Goal: Information Seeking & Learning: Learn about a topic

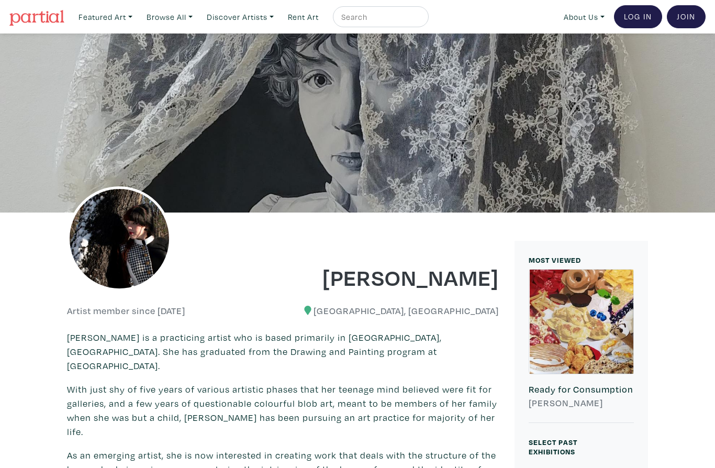
click at [125, 18] on link "Featured Art" at bounding box center [105, 16] width 63 height 21
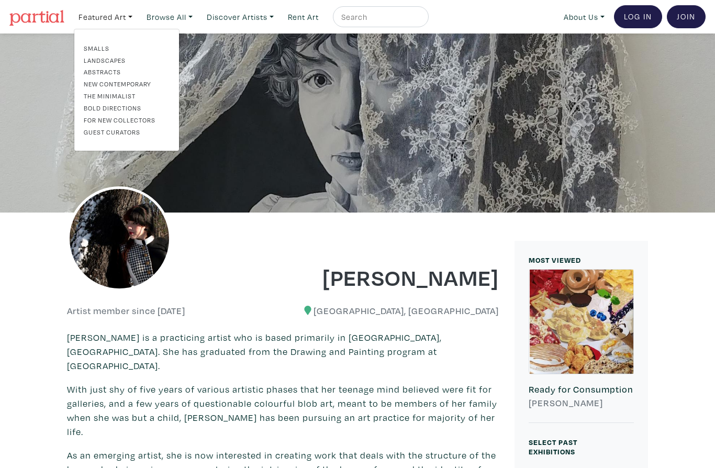
click at [149, 83] on link "New Contemporary" at bounding box center [127, 83] width 86 height 9
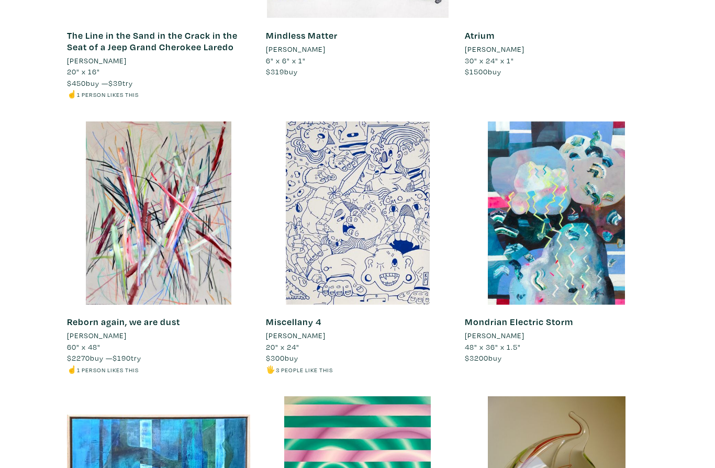
scroll to position [3936, 0]
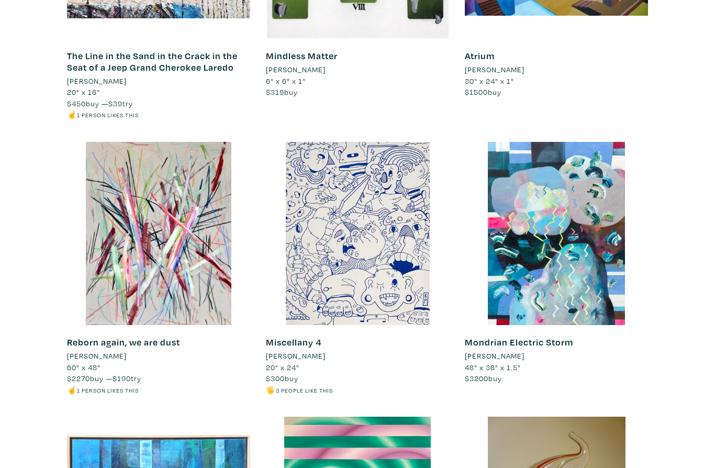
click at [400, 236] on div at bounding box center [357, 233] width 183 height 183
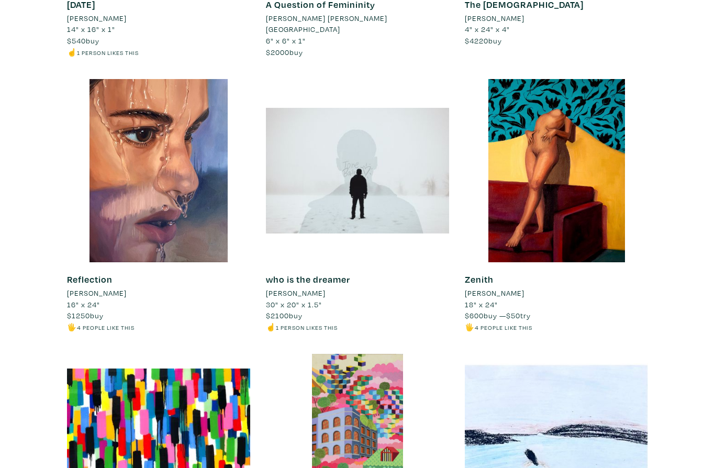
scroll to position [5912, 0]
click at [563, 147] on div at bounding box center [556, 170] width 183 height 183
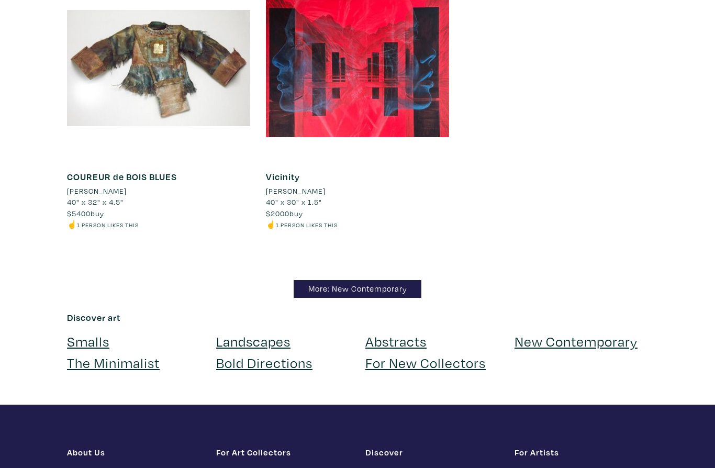
scroll to position [10127, 0]
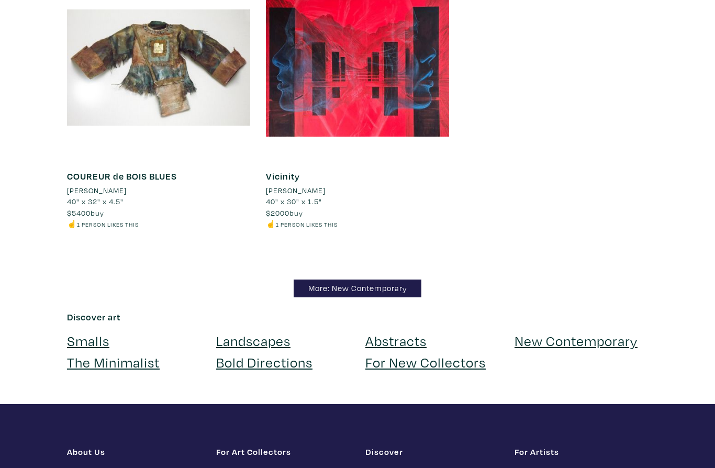
click at [392, 279] on link "More: New Contemporary" at bounding box center [357, 288] width 128 height 18
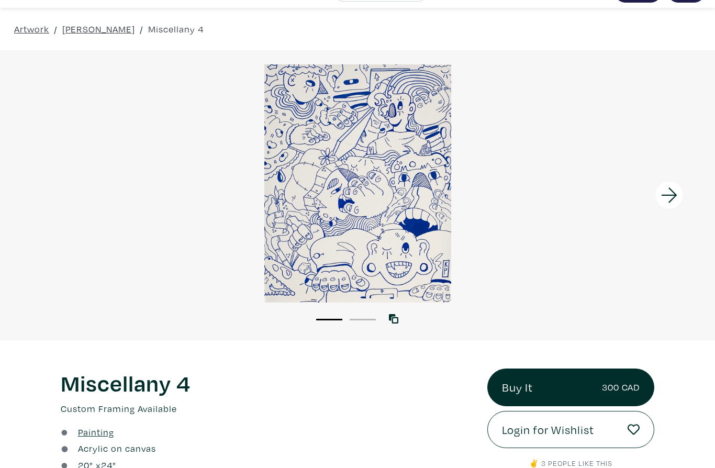
click at [416, 167] on div at bounding box center [357, 184] width 715 height 238
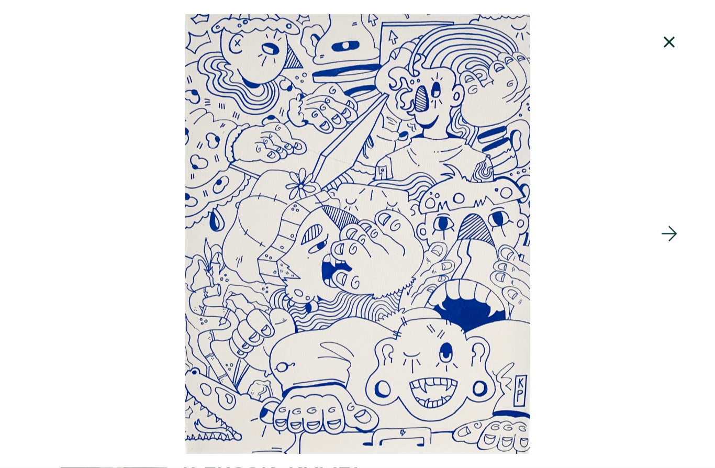
scroll to position [26, 0]
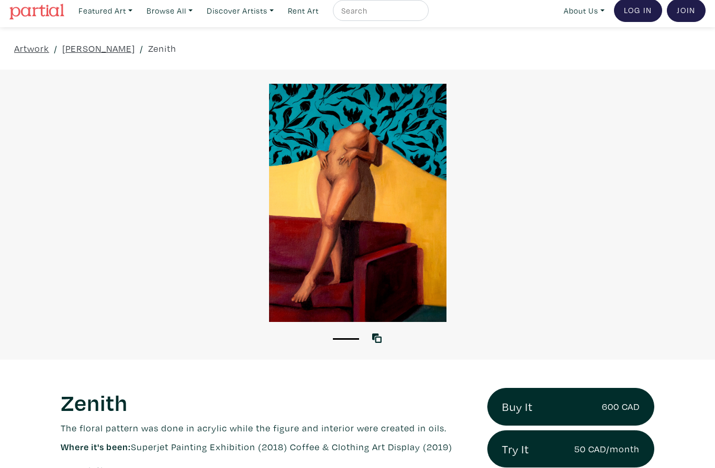
scroll to position [7, 0]
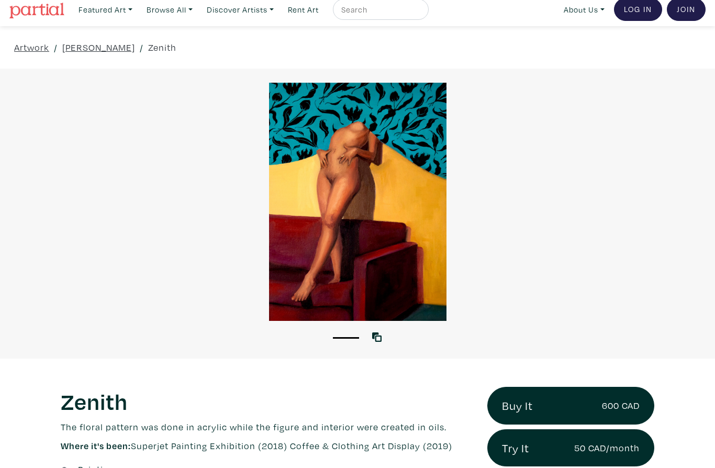
click at [361, 189] on div at bounding box center [357, 202] width 715 height 238
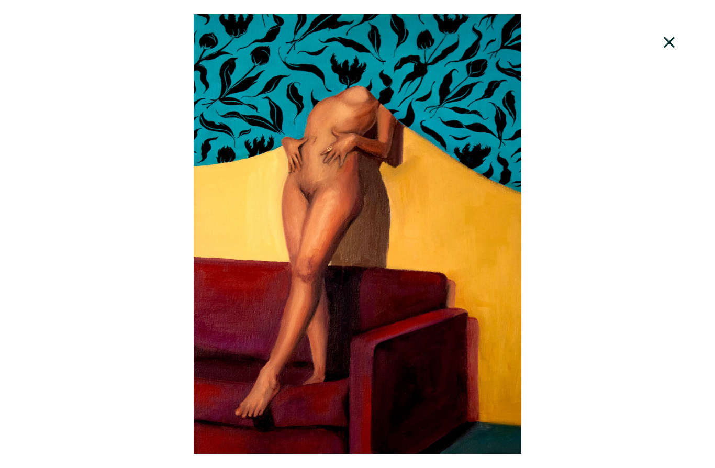
click at [388, 184] on div at bounding box center [357, 233] width 715 height 439
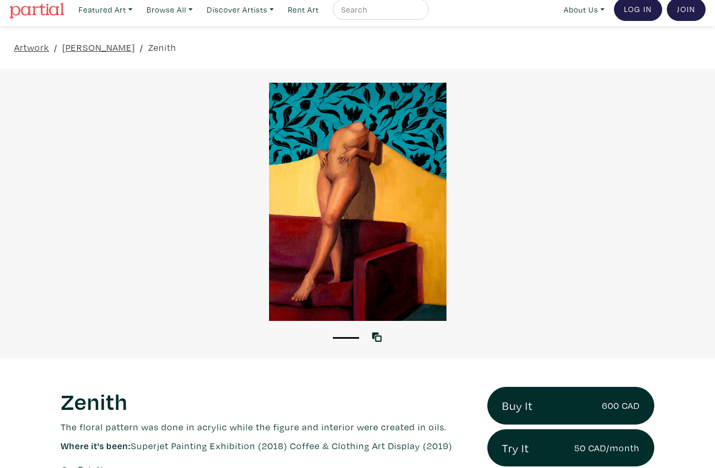
click at [395, 195] on div at bounding box center [357, 202] width 715 height 238
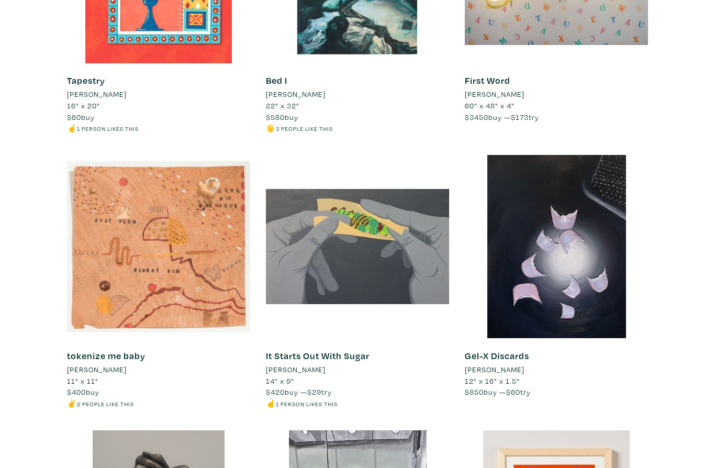
scroll to position [6127, 0]
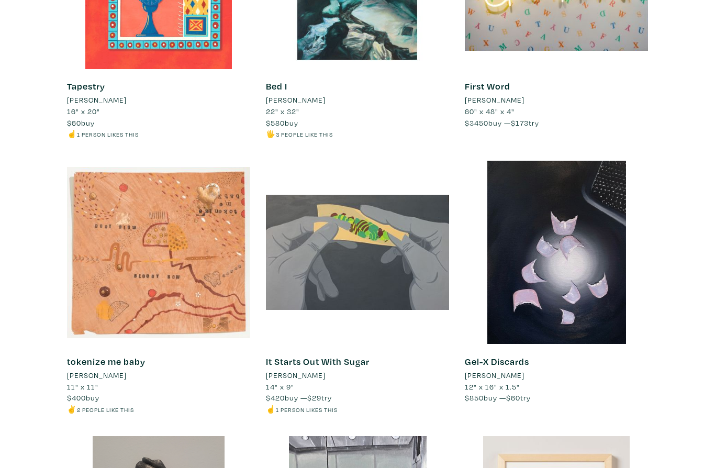
click at [423, 204] on div at bounding box center [357, 252] width 183 height 183
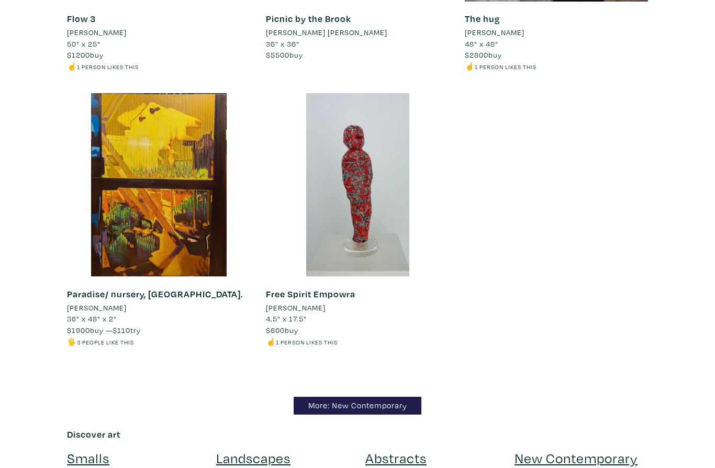
scroll to position [11979, 0]
click at [370, 397] on link "More: New Contemporary" at bounding box center [357, 406] width 128 height 18
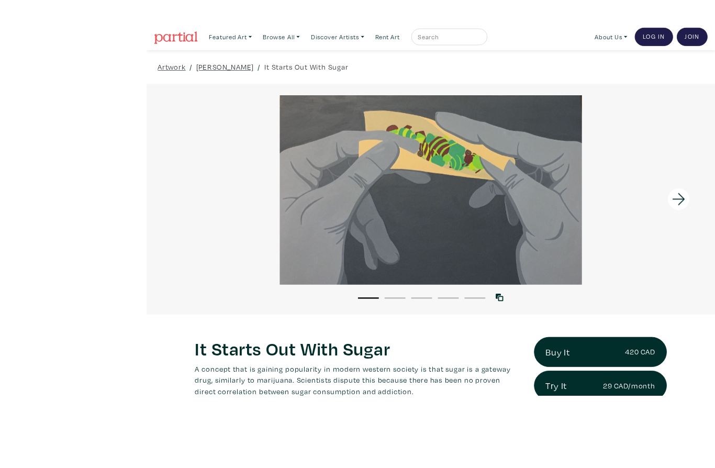
scroll to position [19, 0]
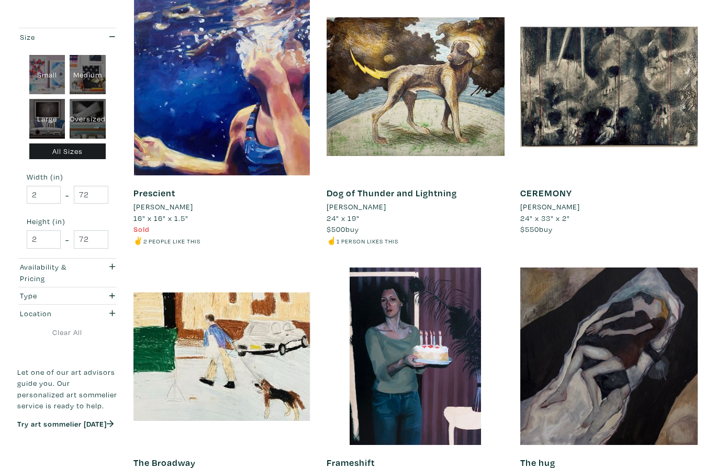
scroll to position [1536, 0]
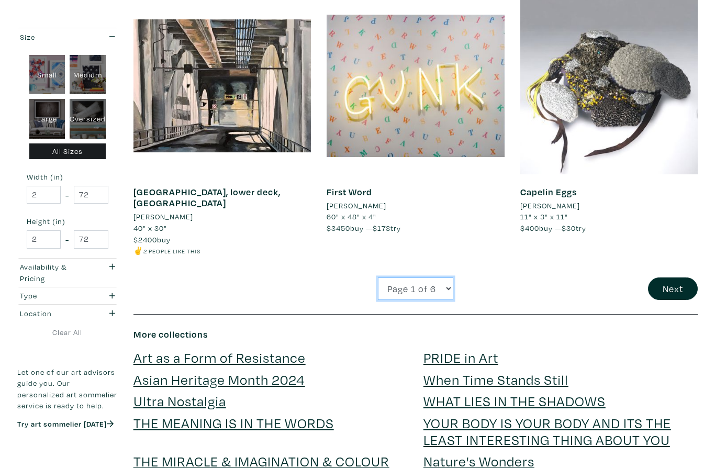
click at [438, 278] on select "Page 1 of 6 Page 2 of 6 Page 3 of 6 Page 4 of 6 Page 5 of 6 Page 6 of 6" at bounding box center [415, 289] width 75 height 22
click at [449, 278] on select "Page 1 of 6 Page 2 of 6 Page 3 of 6 Page 4 of 6 Page 5 of 6 Page 6 of 6" at bounding box center [415, 288] width 75 height 22
select select "2"
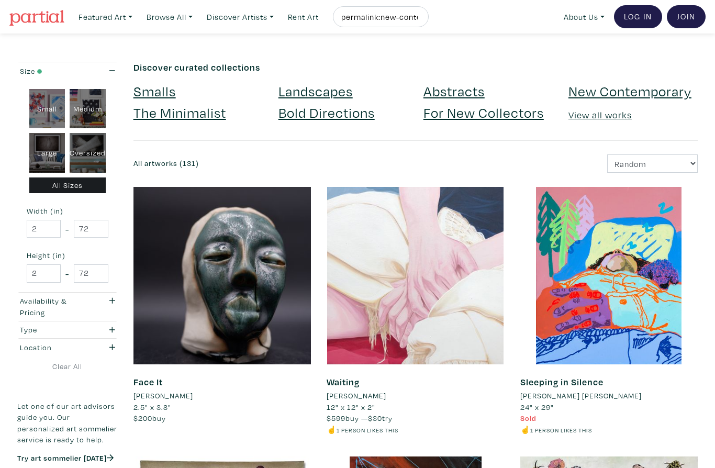
click at [602, 117] on link "View all works" at bounding box center [599, 115] width 63 height 12
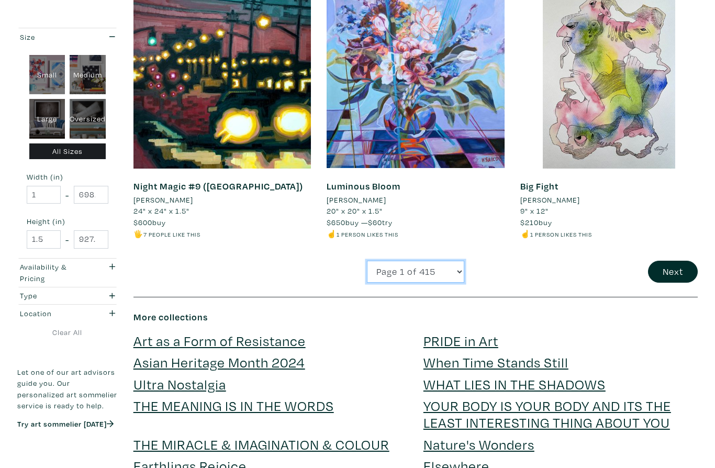
click at [445, 261] on select "Page 1 of 415 Page 2 of 415 Page 3 of 415 Page 4 of 415 Page 5 of 415 Page 6 of…" at bounding box center [415, 272] width 97 height 22
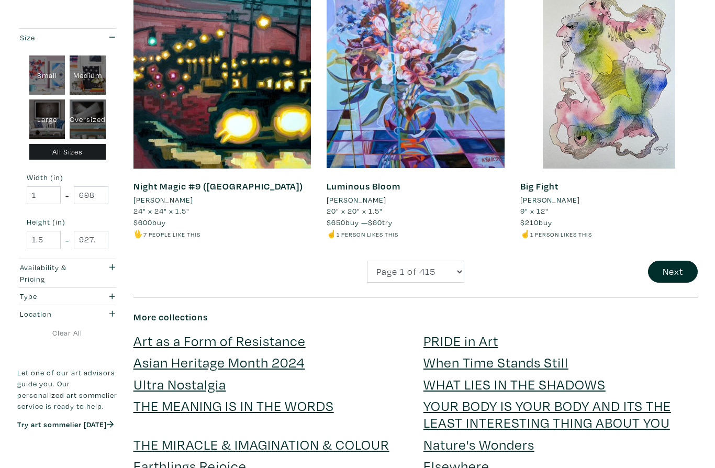
click at [679, 261] on button "Next" at bounding box center [673, 272] width 50 height 22
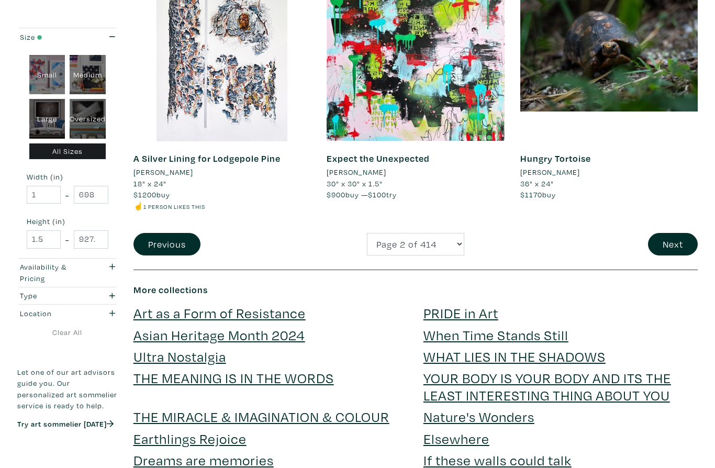
click at [672, 233] on button "Next" at bounding box center [673, 244] width 50 height 22
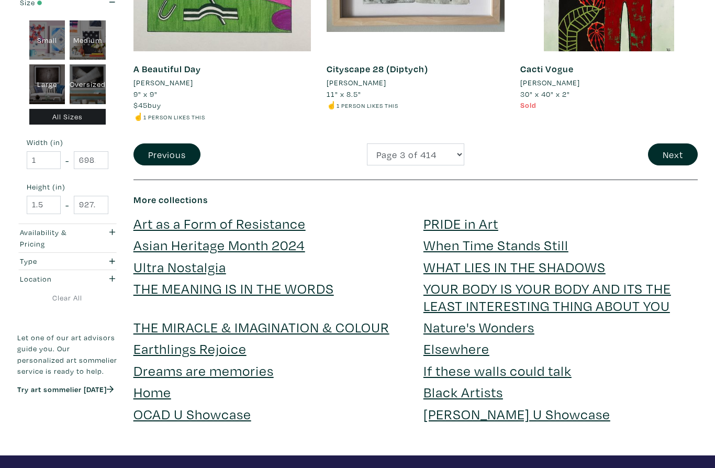
scroll to position [2214, 0]
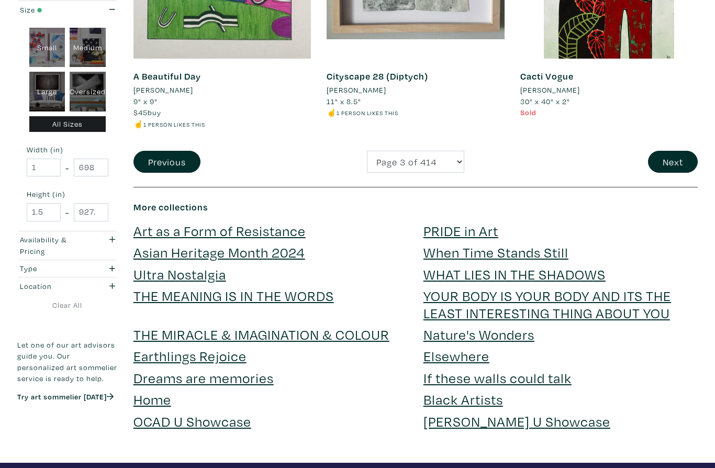
click at [701, 151] on div "Next" at bounding box center [608, 162] width 193 height 22
click at [665, 151] on button "Next" at bounding box center [673, 162] width 50 height 22
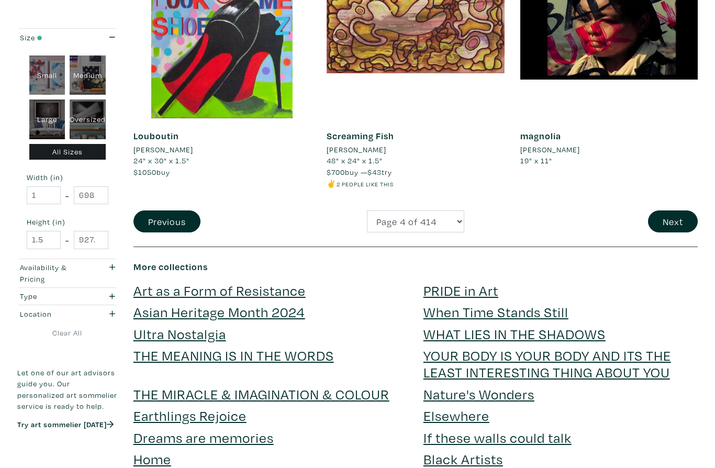
scroll to position [2132, 0]
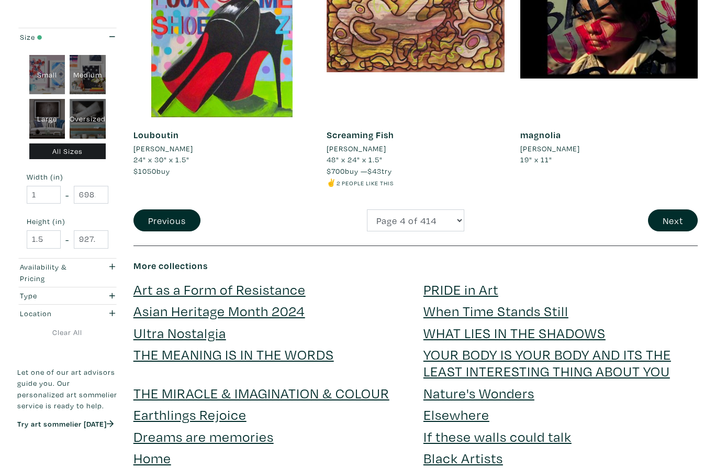
click at [680, 210] on button "Next" at bounding box center [673, 221] width 50 height 22
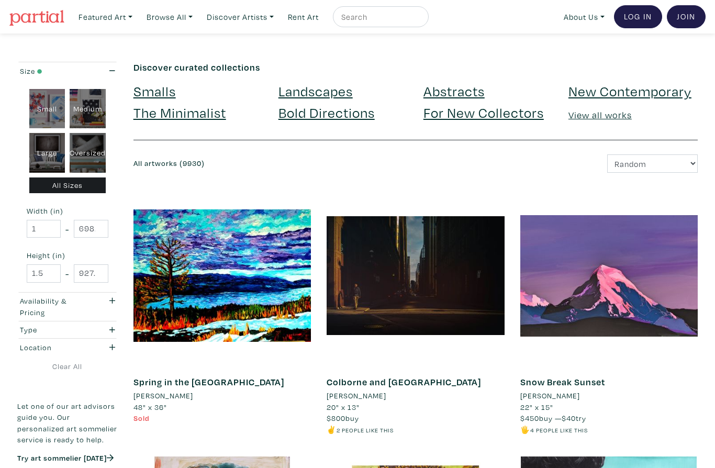
click at [189, 16] on link "Browse All" at bounding box center [169, 16] width 55 height 21
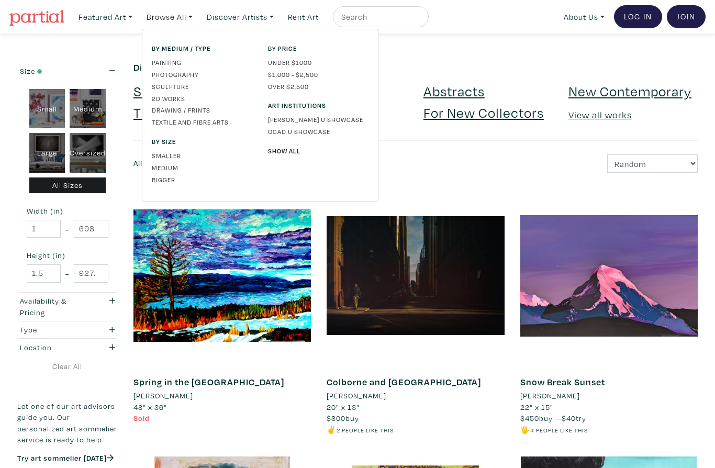
click at [278, 13] on link "Discover Artists" at bounding box center [240, 16] width 76 height 21
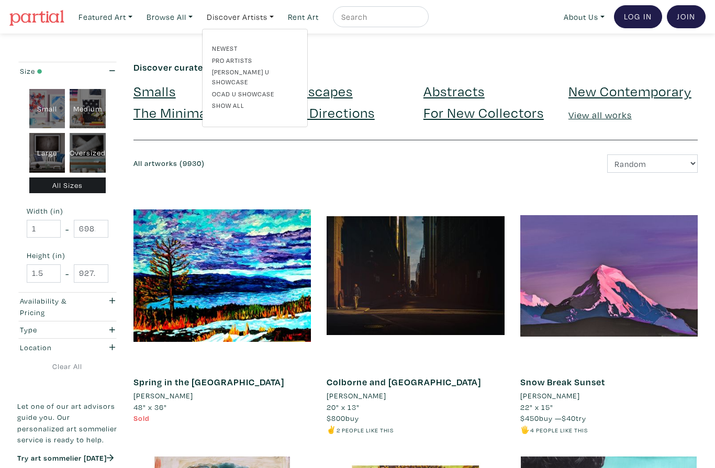
click at [234, 44] on link "Newest" at bounding box center [255, 47] width 86 height 9
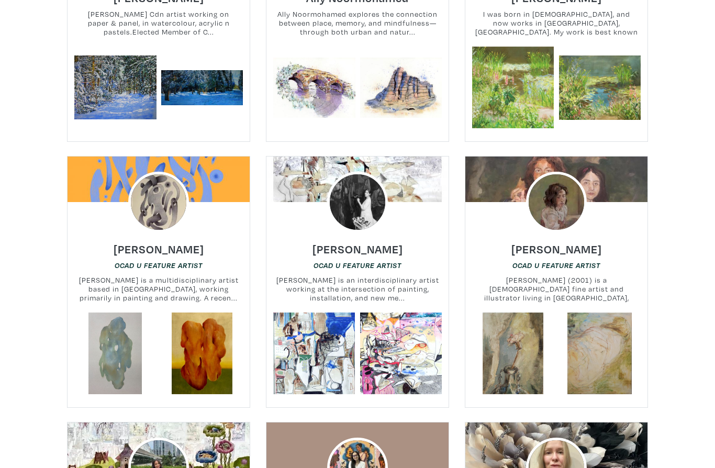
scroll to position [610, 0]
click at [364, 202] on img at bounding box center [357, 202] width 61 height 61
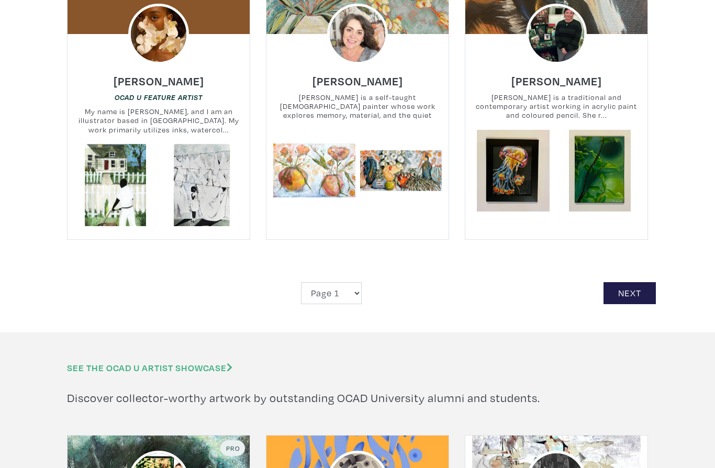
scroll to position [2387, 0]
click at [622, 282] on link "Next" at bounding box center [629, 293] width 52 height 22
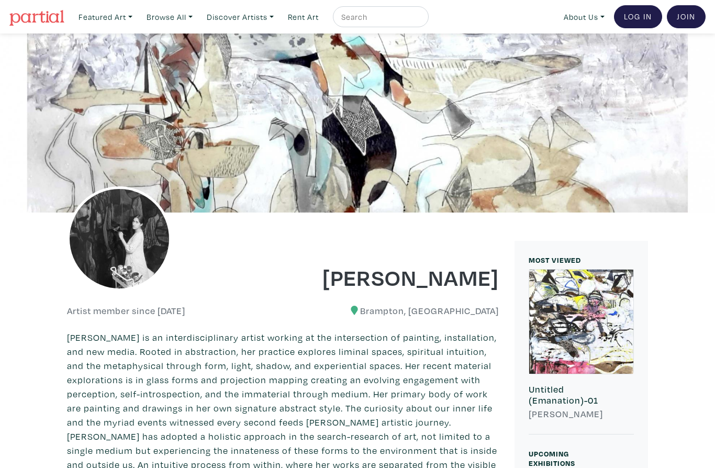
click at [141, 241] on img at bounding box center [119, 238] width 105 height 105
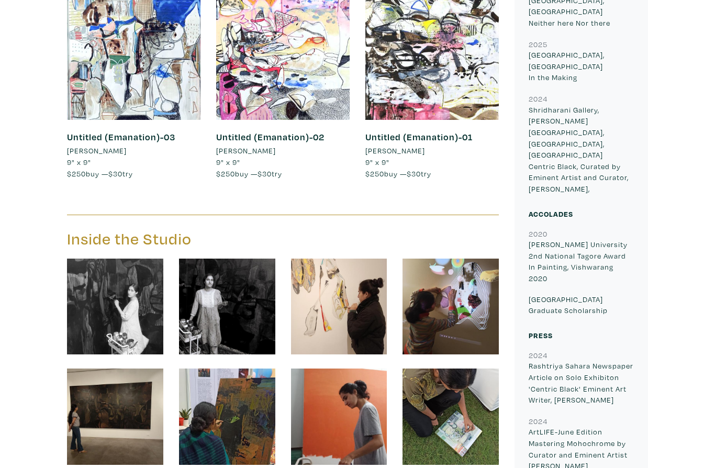
scroll to position [646, 0]
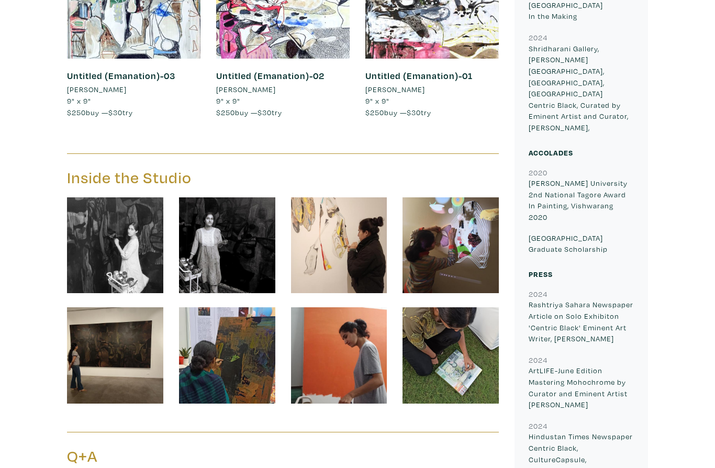
click at [124, 359] on img at bounding box center [115, 356] width 96 height 96
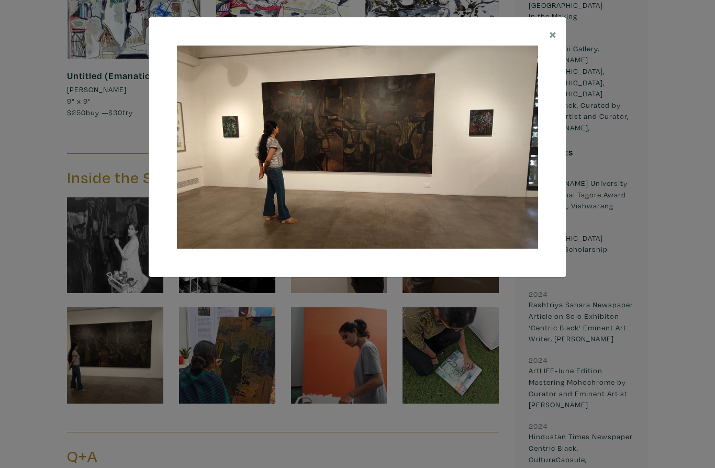
scroll to position [716, 0]
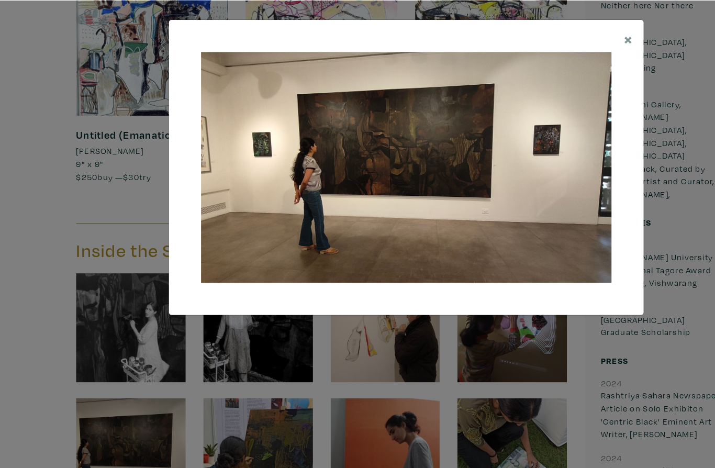
click at [551, 35] on span "×" at bounding box center [553, 34] width 8 height 18
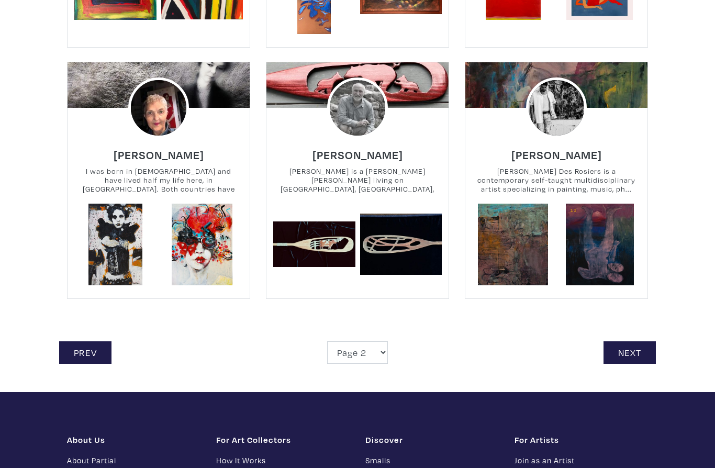
scroll to position [2329, 0]
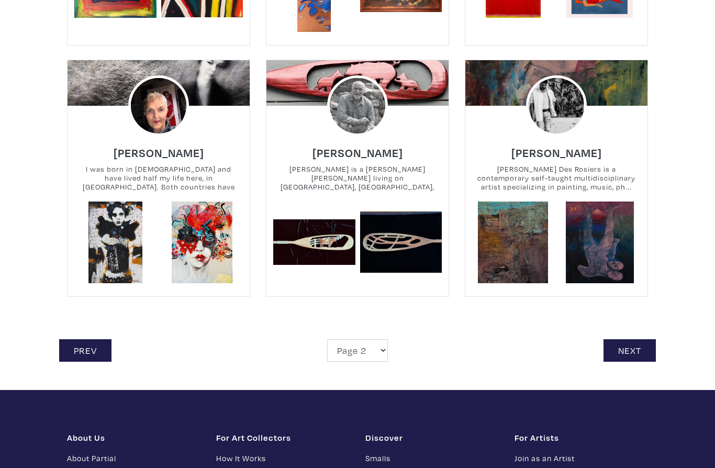
click at [642, 339] on link "Next" at bounding box center [629, 350] width 52 height 22
click at [633, 339] on link "Next" at bounding box center [629, 350] width 52 height 22
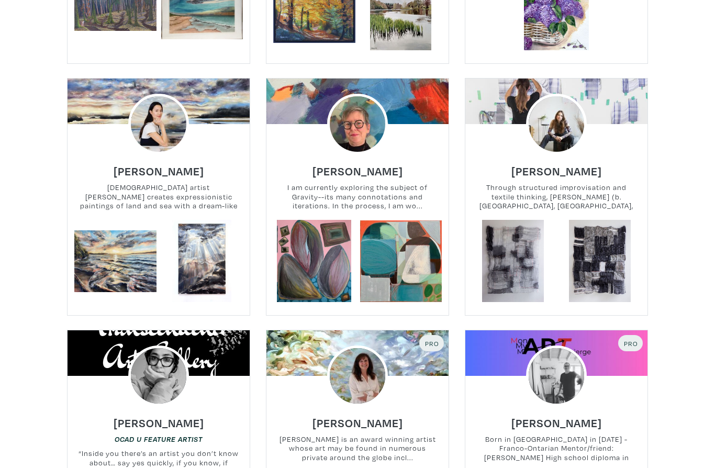
scroll to position [422, 0]
click at [564, 124] on img at bounding box center [556, 124] width 61 height 61
click at [567, 154] on img at bounding box center [556, 124] width 61 height 61
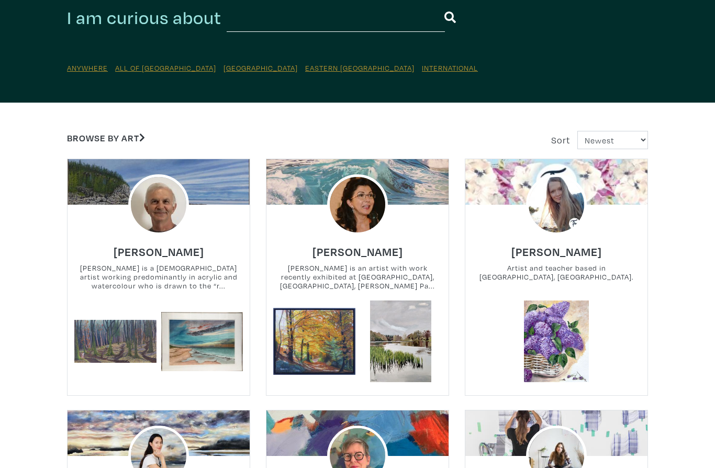
scroll to position [0, 0]
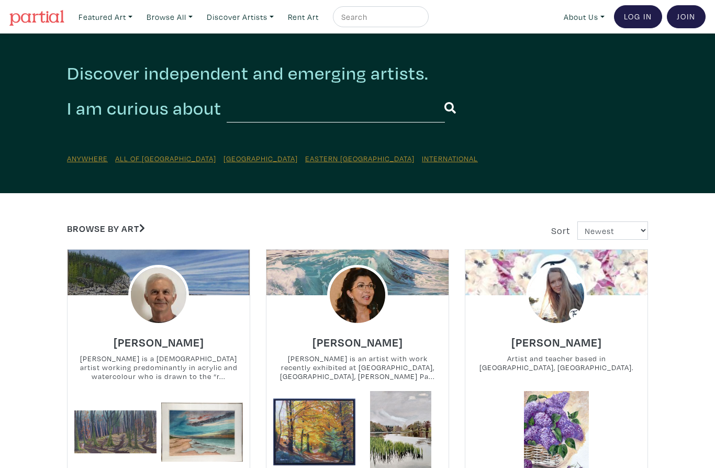
click at [50, 10] on img at bounding box center [36, 18] width 55 height 16
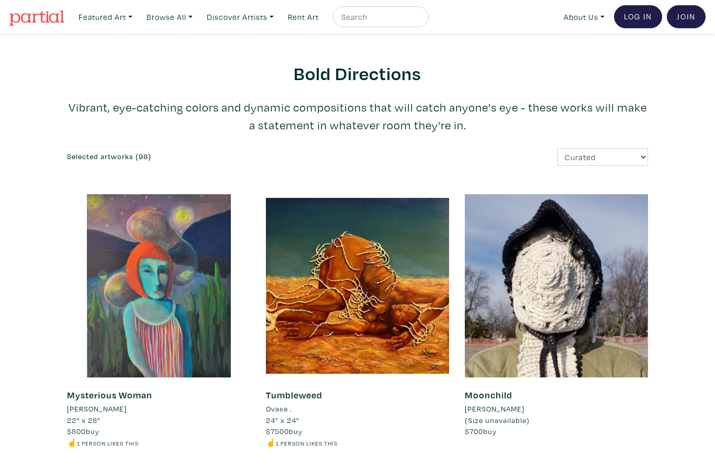
click at [134, 18] on link "Featured Art" at bounding box center [105, 16] width 63 height 21
click at [276, 12] on link "Discover Artists" at bounding box center [240, 16] width 76 height 21
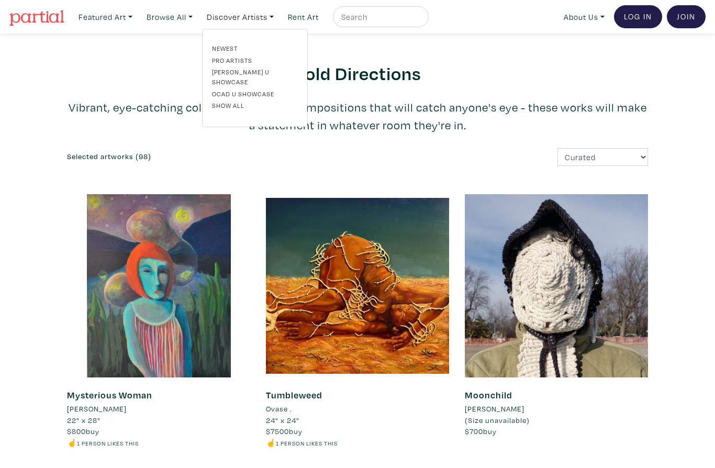
click at [241, 49] on link "Newest" at bounding box center [255, 47] width 86 height 9
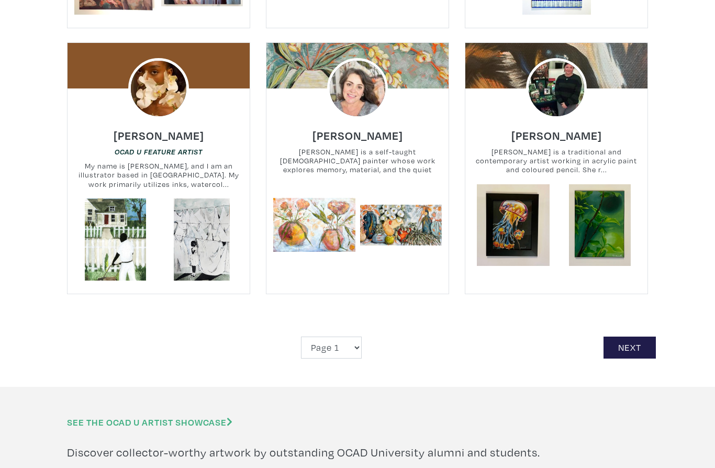
scroll to position [2332, 0]
click at [632, 336] on link "Next" at bounding box center [629, 347] width 52 height 22
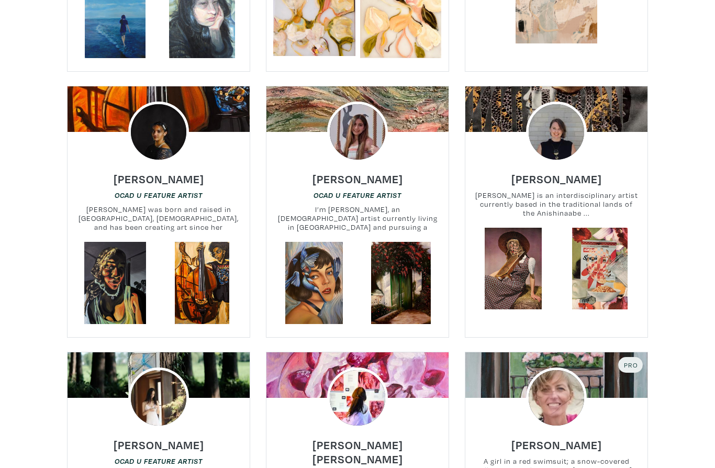
scroll to position [695, 0]
click at [537, 289] on link at bounding box center [513, 269] width 82 height 82
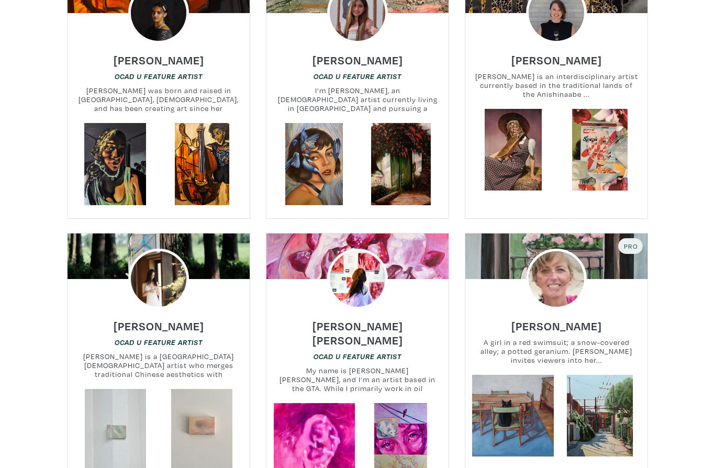
scroll to position [777, 0]
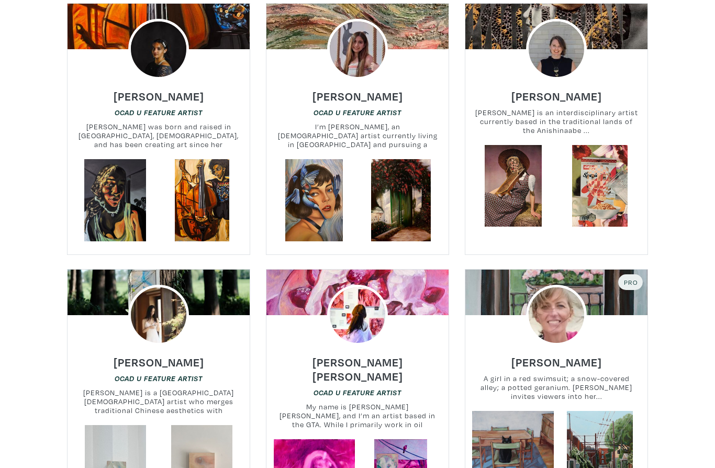
click at [325, 205] on link at bounding box center [314, 200] width 82 height 82
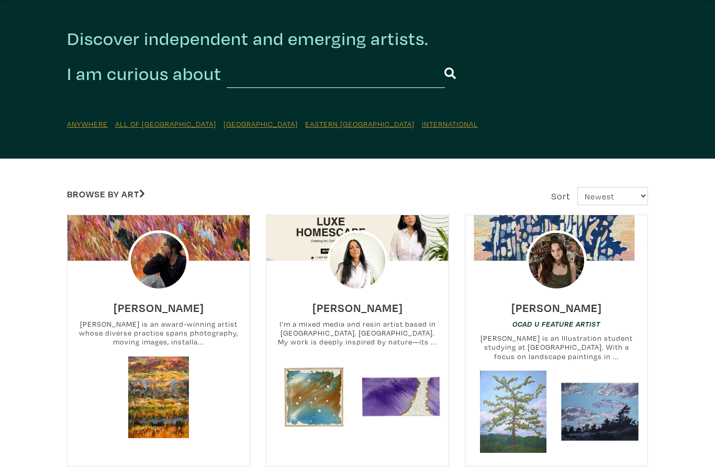
scroll to position [0, 0]
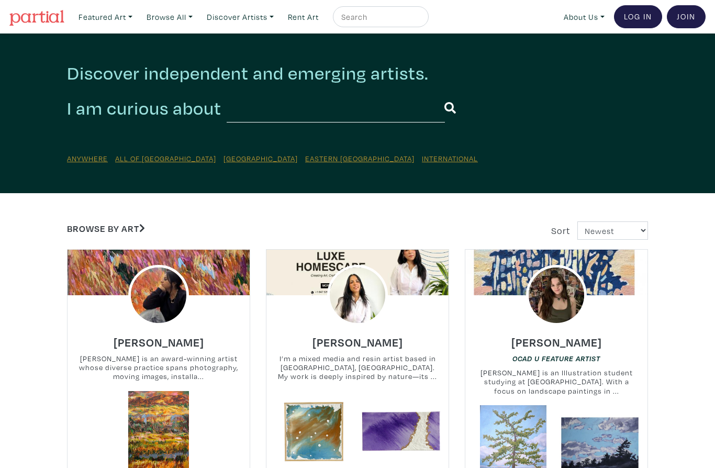
click at [196, 17] on link "Browse All" at bounding box center [169, 16] width 55 height 21
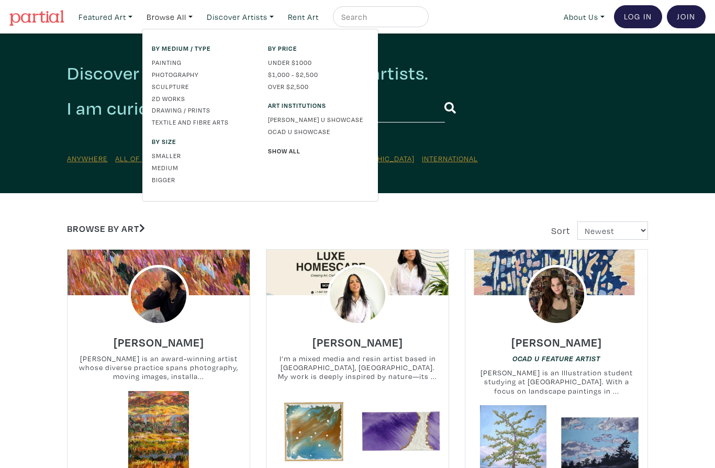
click at [278, 16] on link "Discover Artists" at bounding box center [240, 16] width 76 height 21
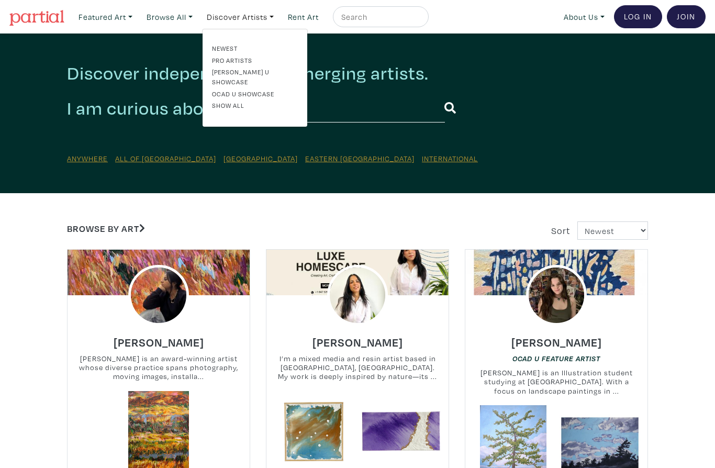
click at [257, 63] on link "Pro artists" at bounding box center [255, 59] width 86 height 9
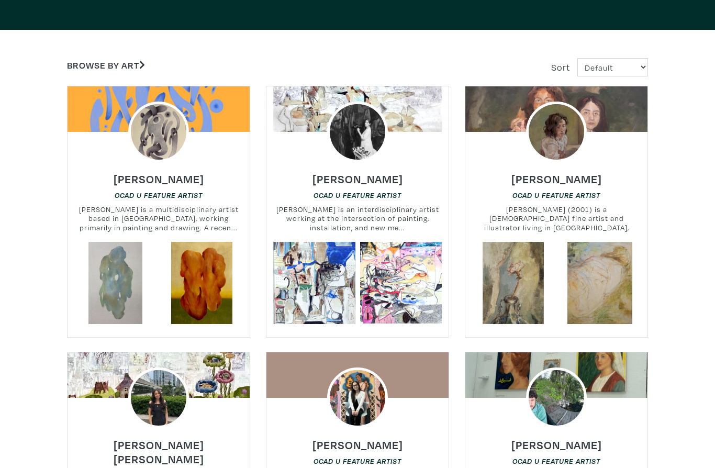
scroll to position [121, 0]
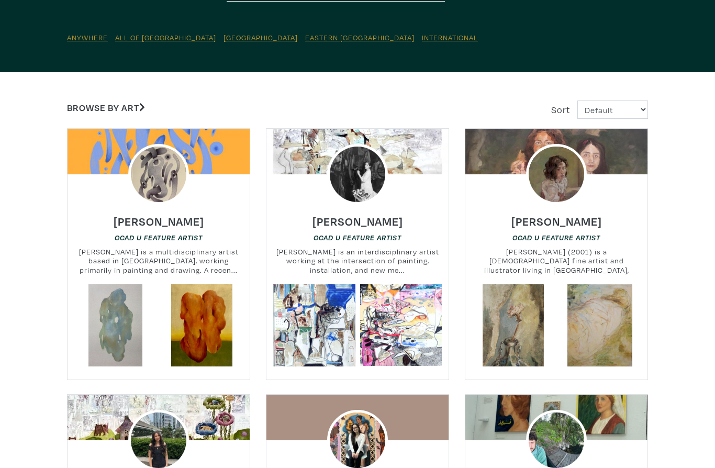
click at [604, 169] on div at bounding box center [556, 174] width 182 height 61
click at [544, 239] on em "OCAD U Feature Artist" at bounding box center [556, 237] width 88 height 8
click at [580, 342] on link at bounding box center [600, 325] width 82 height 82
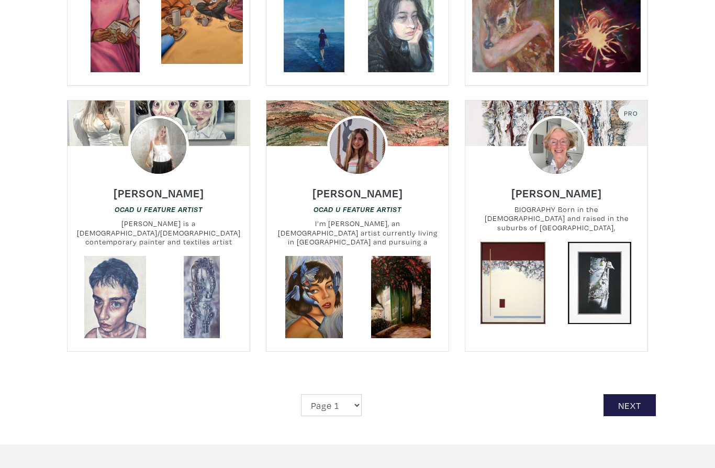
scroll to position [2299, 0]
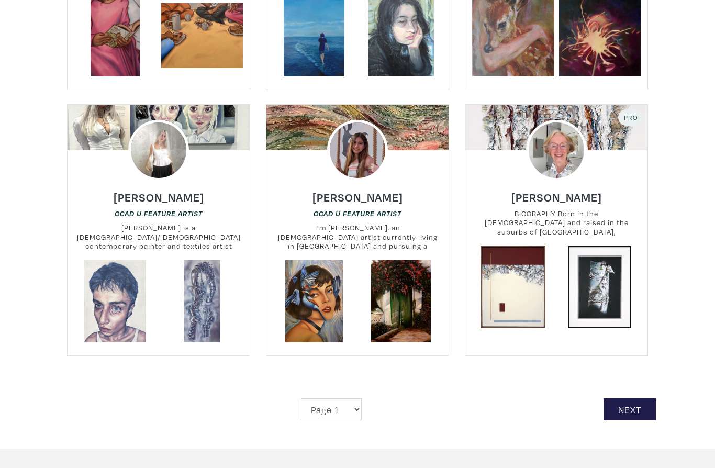
click at [628, 398] on link "Next" at bounding box center [629, 409] width 52 height 22
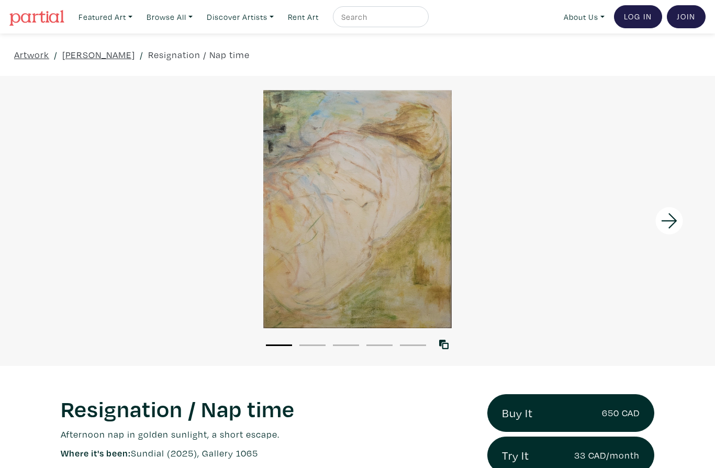
click at [671, 227] on icon at bounding box center [669, 220] width 16 height 15
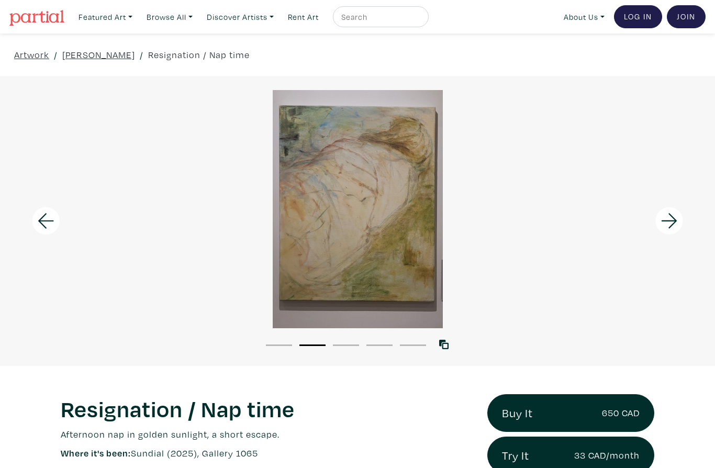
click at [673, 228] on icon at bounding box center [669, 221] width 36 height 28
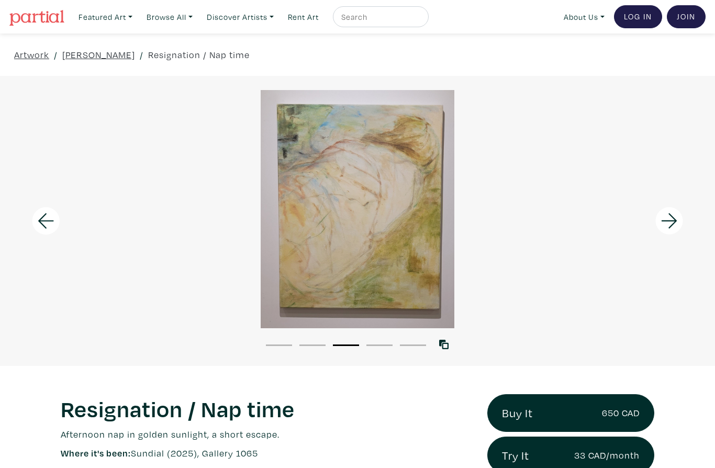
click at [131, 56] on link "[PERSON_NAME]" at bounding box center [98, 55] width 73 height 14
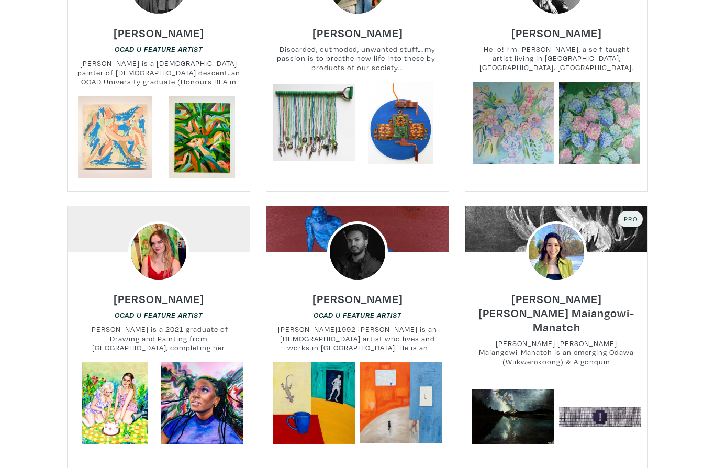
scroll to position [2169, 0]
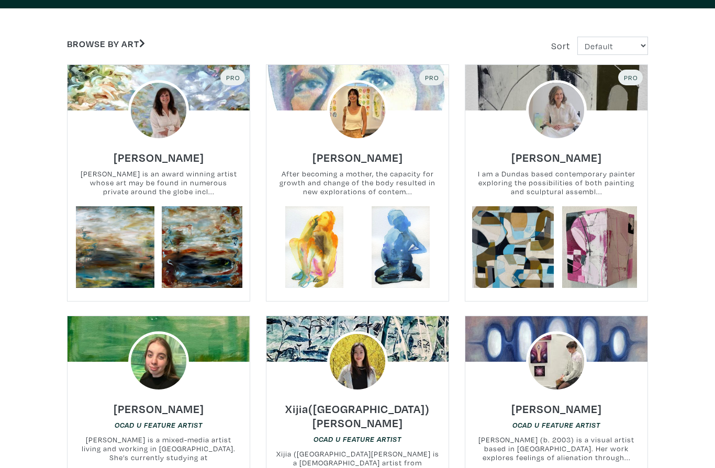
scroll to position [186, 0]
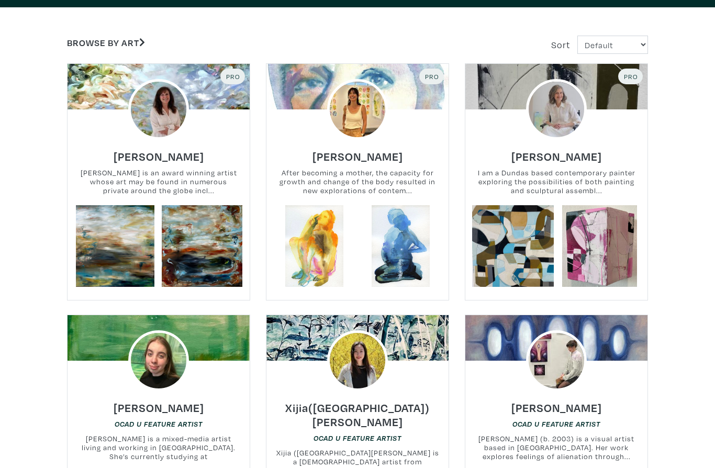
click at [544, 270] on link at bounding box center [513, 246] width 82 height 82
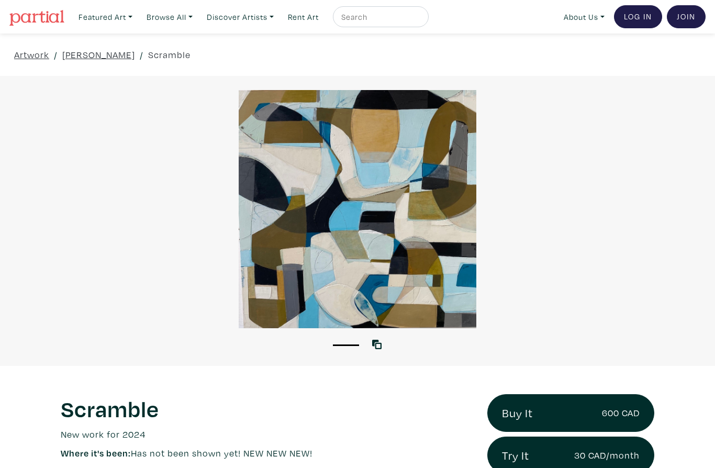
click at [91, 53] on link "[PERSON_NAME]" at bounding box center [98, 55] width 73 height 14
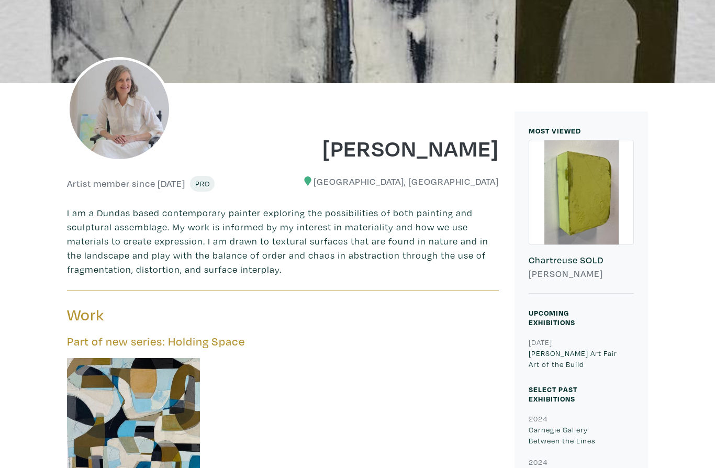
click at [604, 265] on h6 "Chartreuse SOLD" at bounding box center [580, 261] width 105 height 12
click at [596, 191] on div at bounding box center [581, 193] width 104 height 104
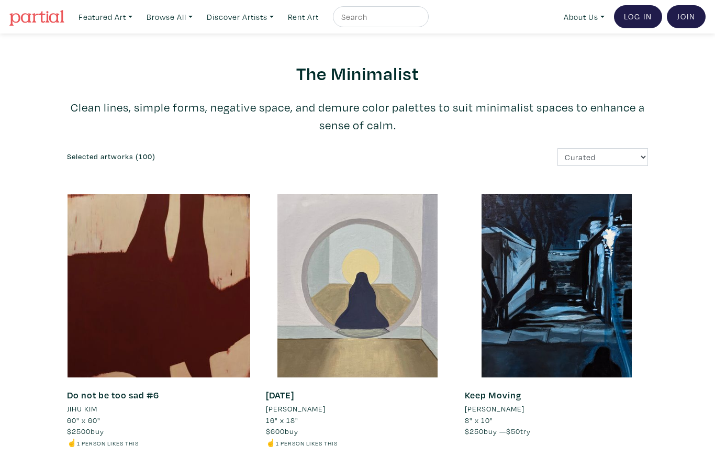
click at [193, 17] on link "Browse All" at bounding box center [169, 16] width 55 height 21
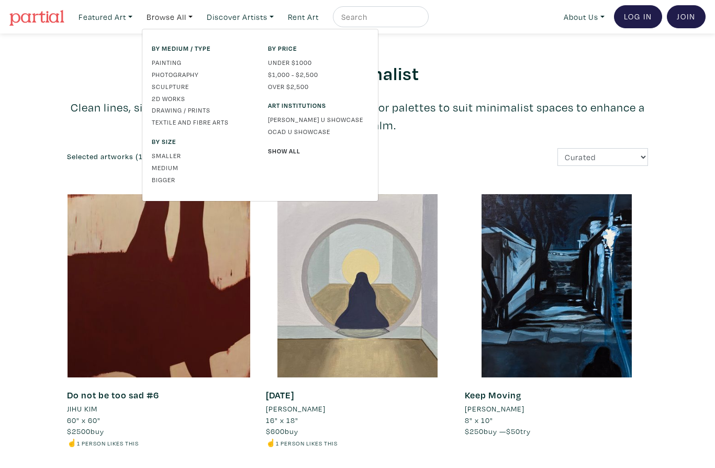
click at [345, 116] on link "[PERSON_NAME] U Showcase" at bounding box center [318, 119] width 100 height 9
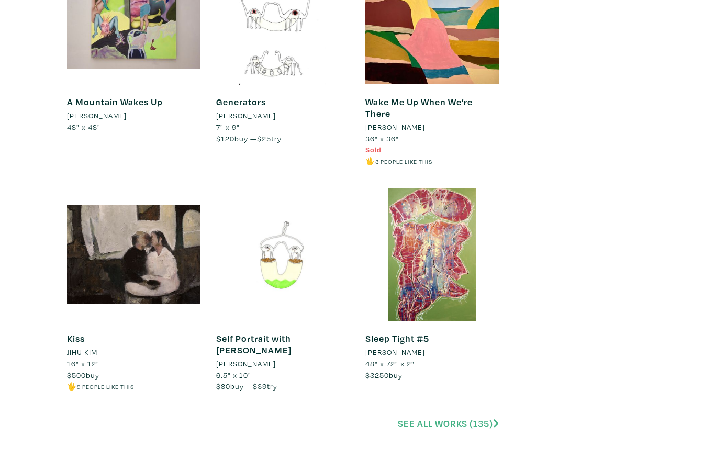
scroll to position [2149, 0]
click at [456, 417] on link "See all works (135)" at bounding box center [448, 423] width 101 height 12
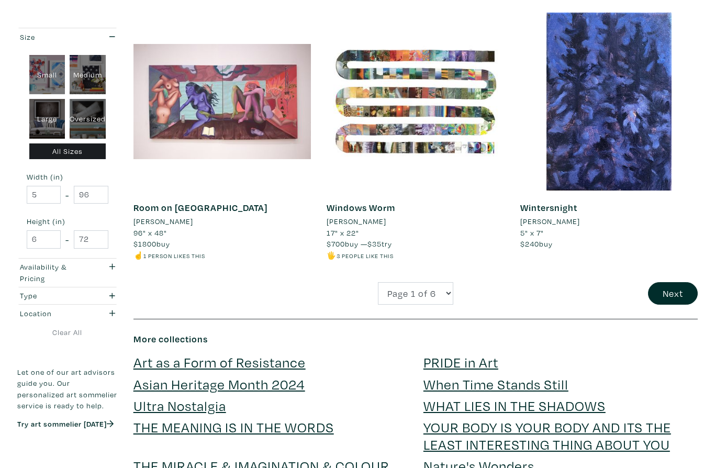
scroll to position [2049, 0]
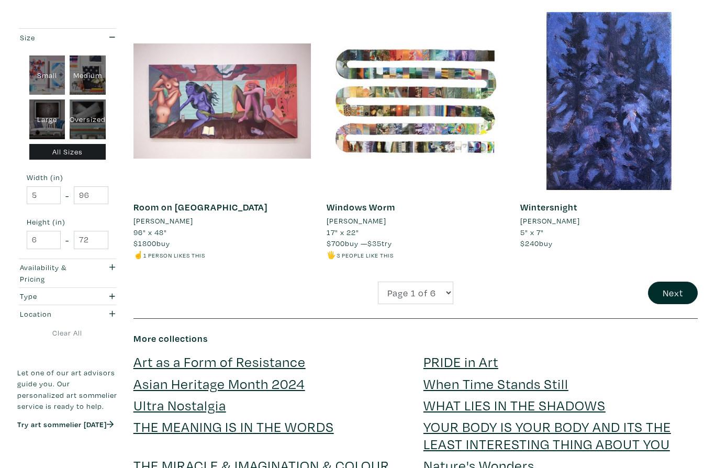
click at [684, 265] on div "Wintersnight Lulu Galway 5" x 7" $240 buy #landscape #nocturne" at bounding box center [608, 146] width 193 height 269
click at [677, 281] on button "Next" at bounding box center [673, 292] width 50 height 22
